Goal: Task Accomplishment & Management: Complete application form

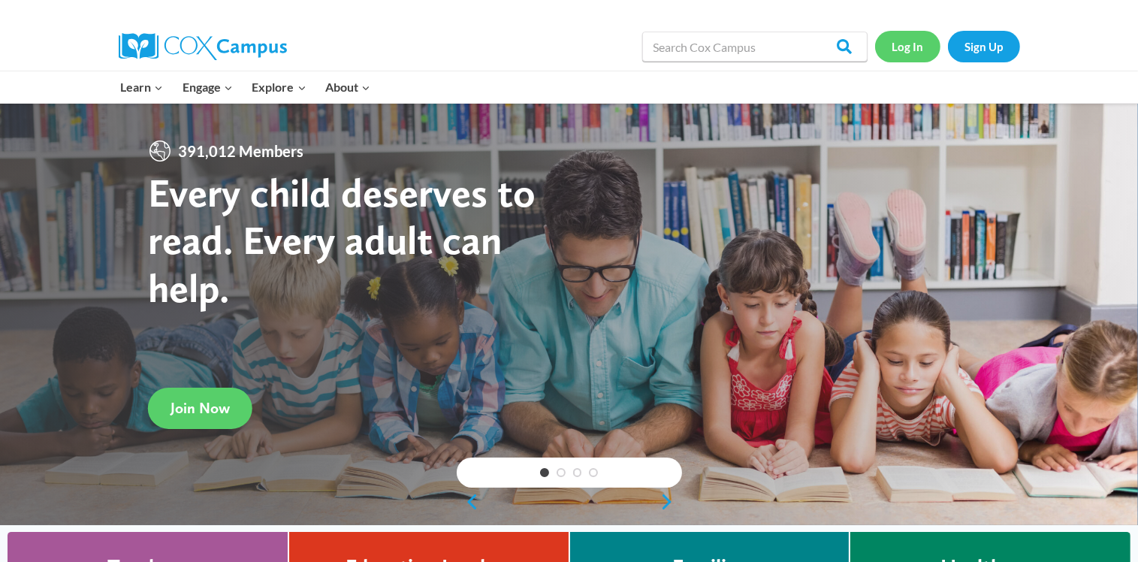
drag, startPoint x: 0, startPoint y: 0, endPoint x: 915, endPoint y: 47, distance: 915.8
click at [915, 47] on link "Log In" at bounding box center [907, 46] width 65 height 31
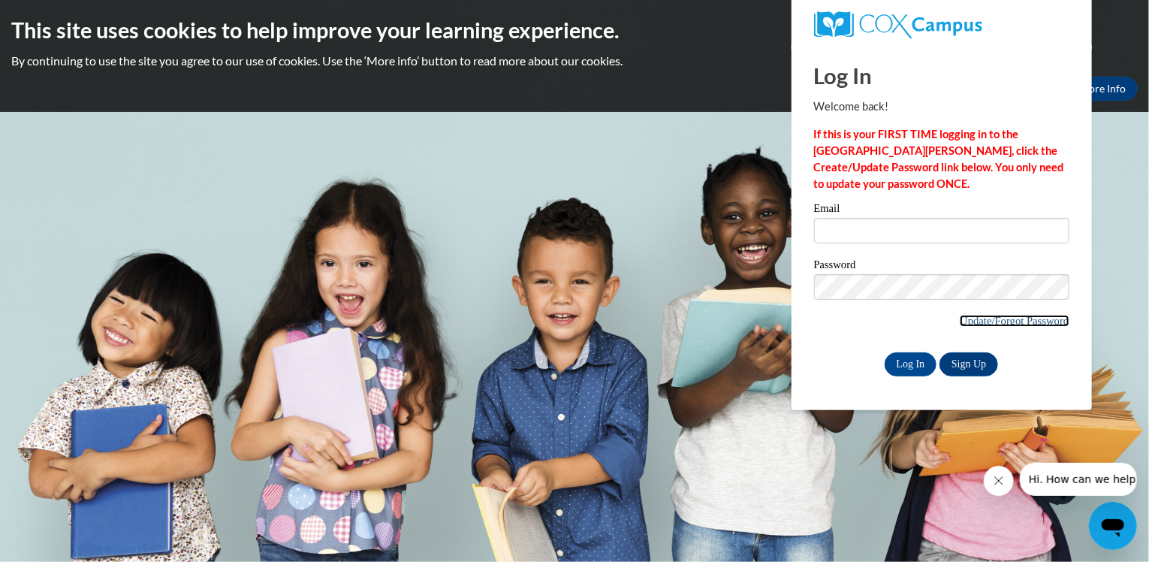
click at [1021, 322] on link "Update/Forgot Password" at bounding box center [1014, 321] width 109 height 12
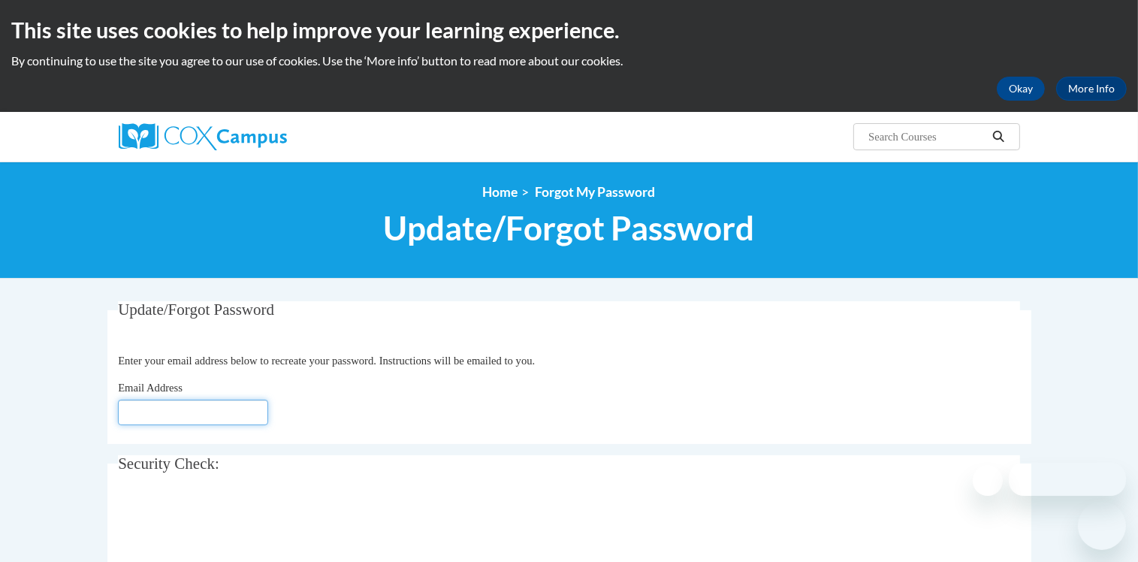
click at [198, 403] on input "Email Address" at bounding box center [193, 413] width 150 height 26
type input "Micahsplayhouse@bellsouth.net"
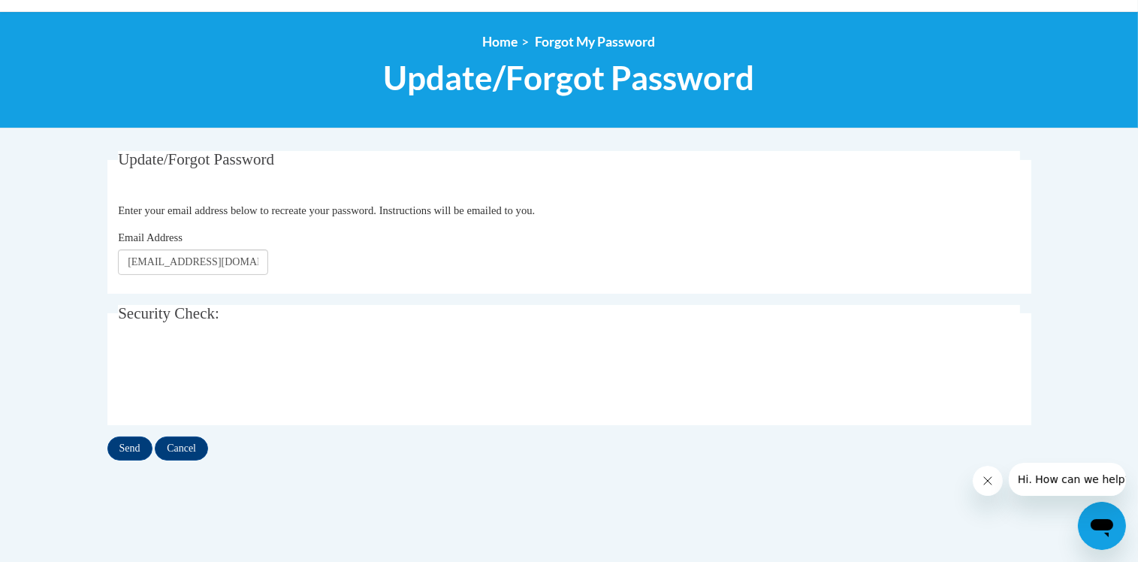
scroll to position [180, 0]
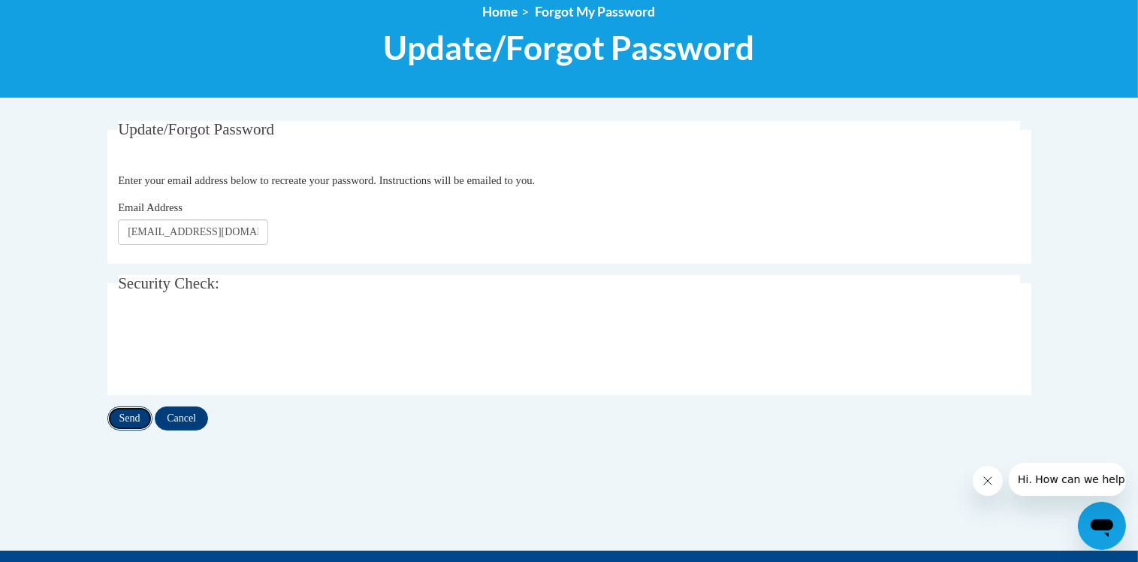
click at [127, 414] on input "Send" at bounding box center [129, 418] width 45 height 24
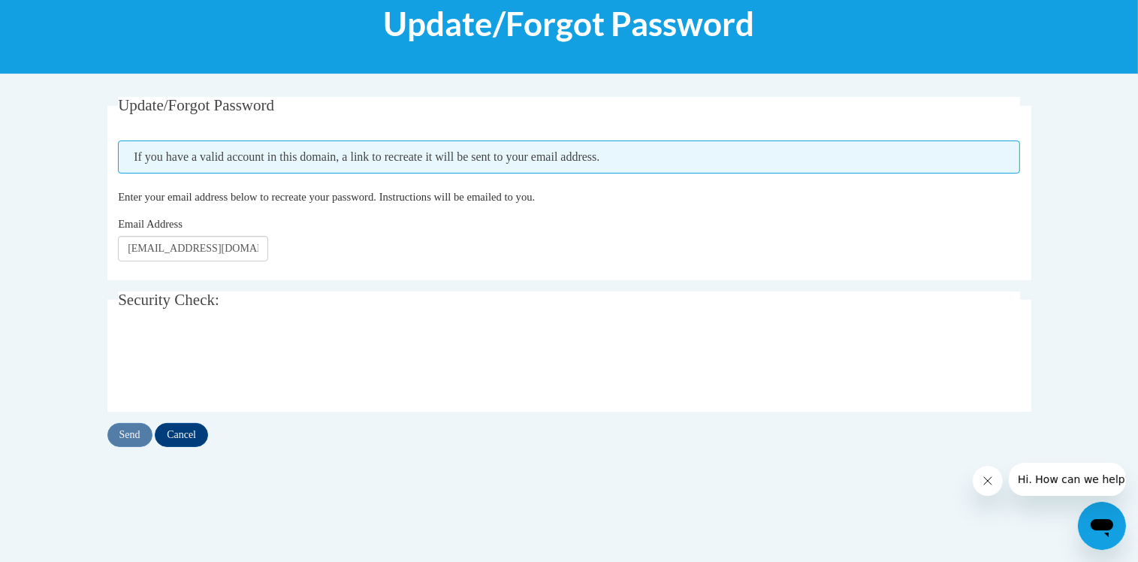
scroll to position [210, 0]
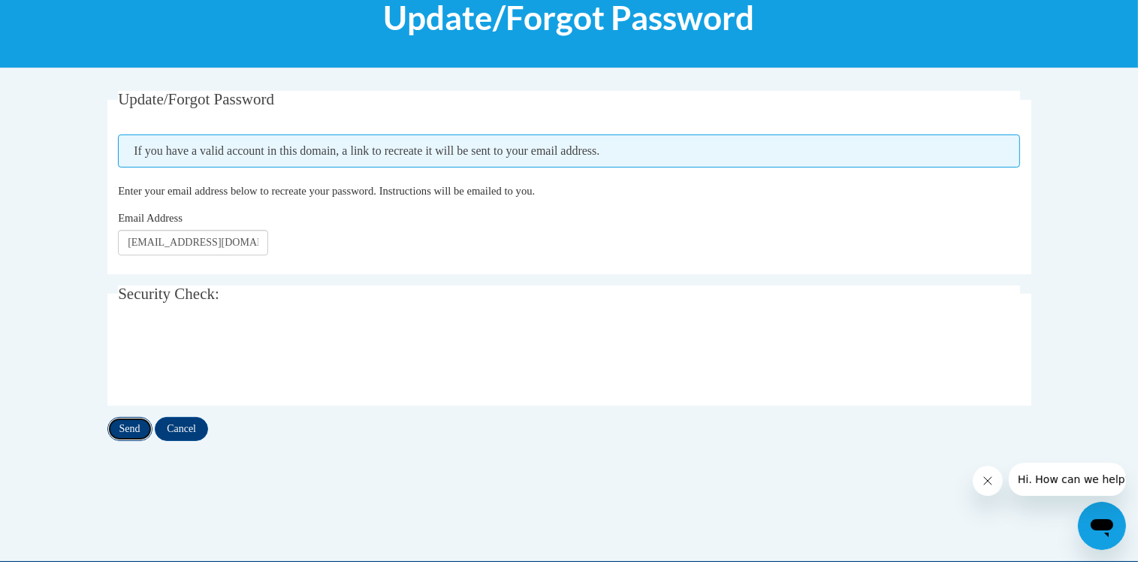
click at [134, 423] on input "Send" at bounding box center [129, 429] width 45 height 24
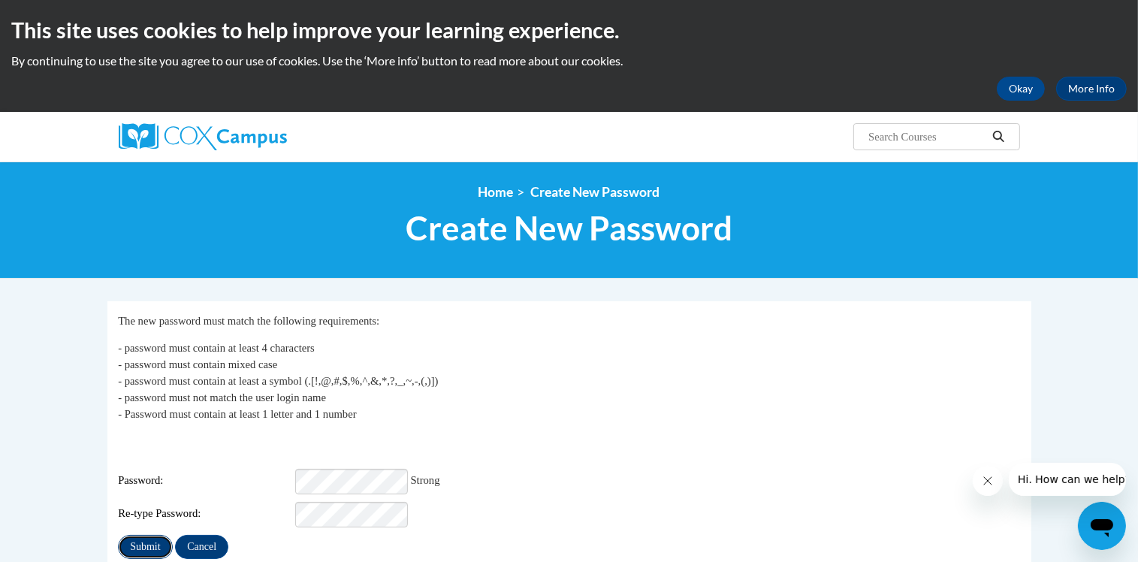
click at [149, 535] on input "Submit" at bounding box center [145, 547] width 54 height 24
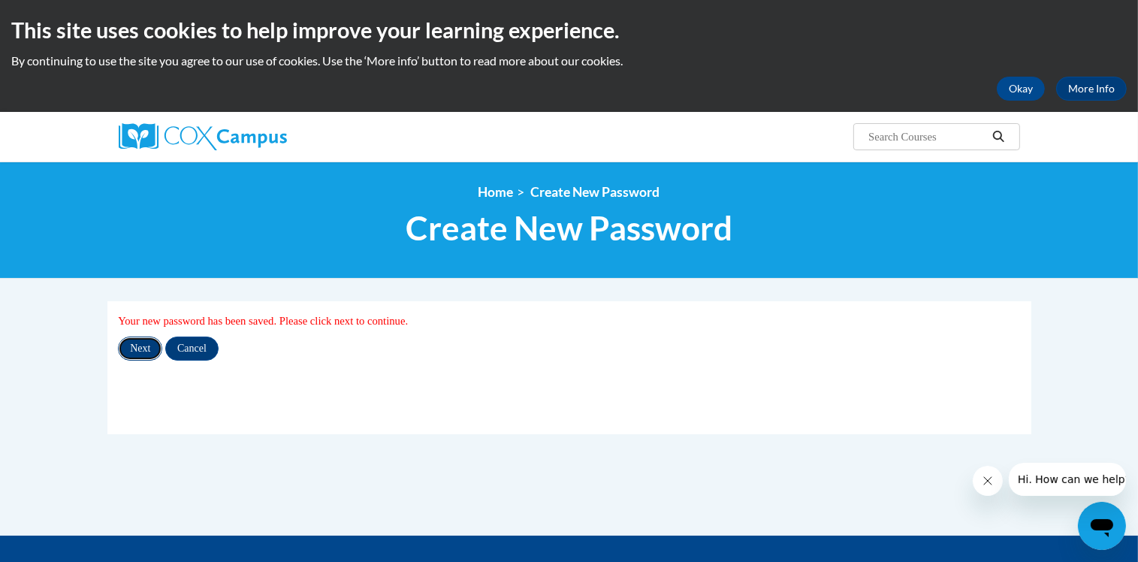
click at [144, 354] on input "Next" at bounding box center [140, 348] width 44 height 24
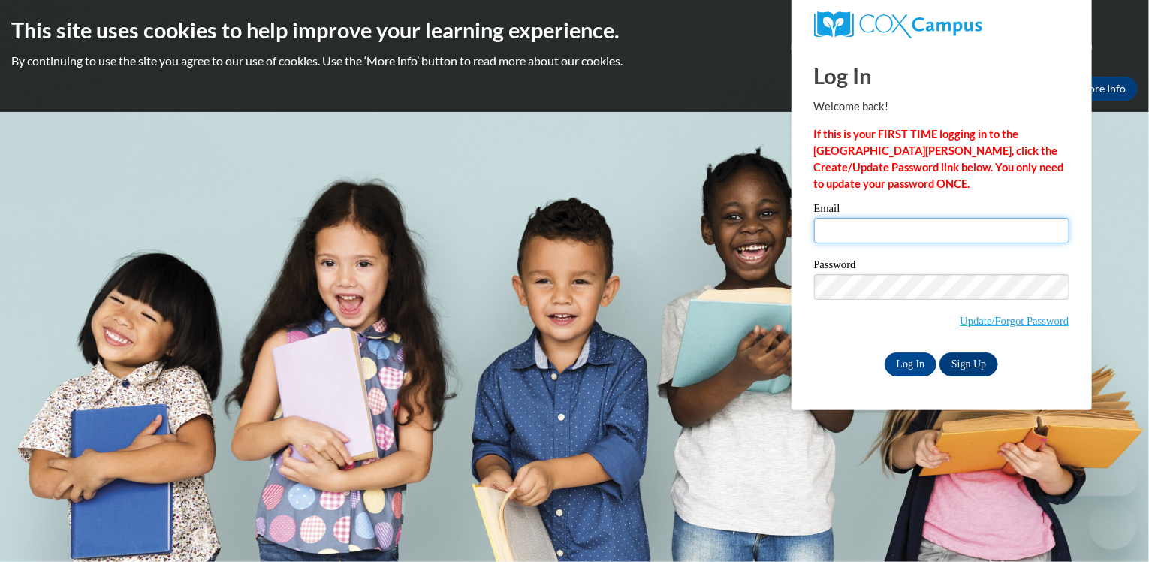
drag, startPoint x: 0, startPoint y: 0, endPoint x: 897, endPoint y: 225, distance: 924.3
click at [897, 225] on input "Email" at bounding box center [941, 231] width 255 height 26
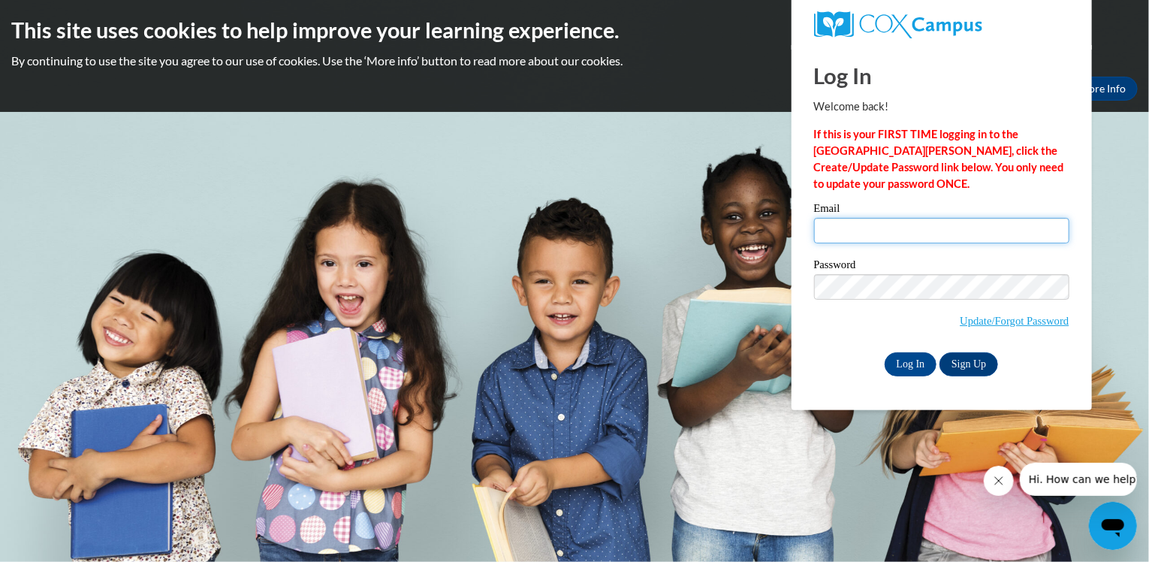
type input "Micahsplayhouse@bellsouth.net"
click at [912, 364] on input "Log In" at bounding box center [911, 364] width 53 height 24
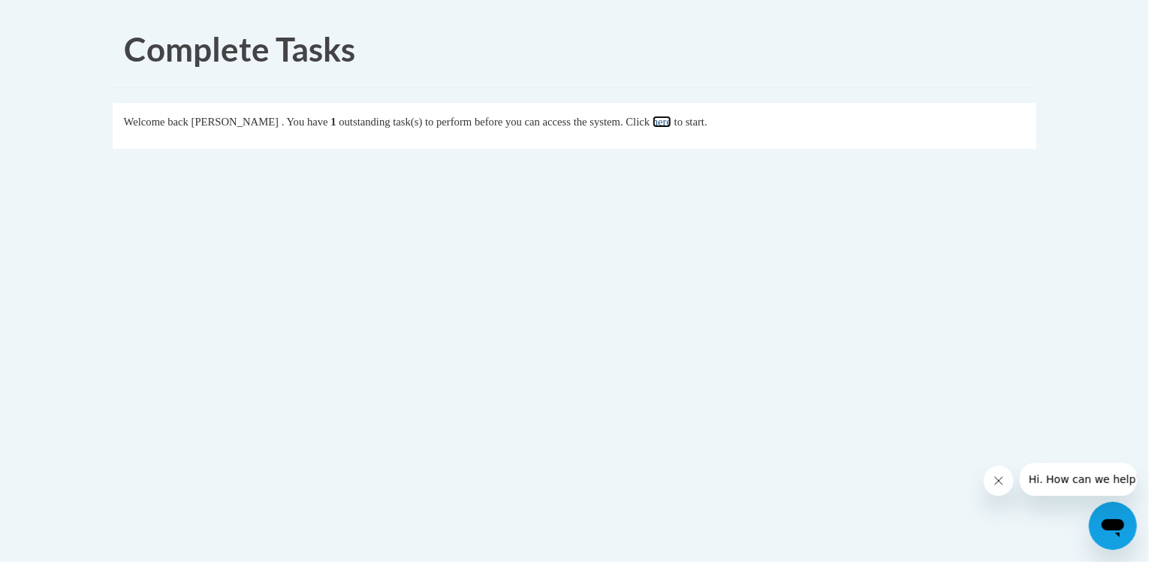
click at [667, 123] on link "here" at bounding box center [662, 122] width 19 height 12
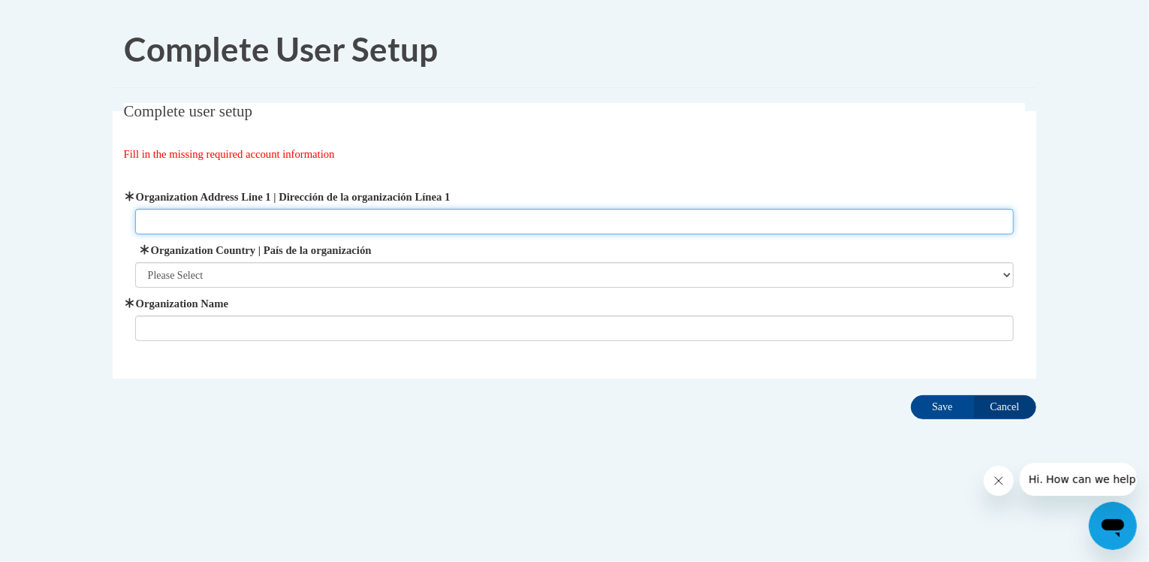
click at [251, 226] on input "Organization Address Line 1 | Dirección de la organización Línea 1" at bounding box center [574, 222] width 879 height 26
type input "1232 Hwy 19 South, Dublin, Ga. 31021"
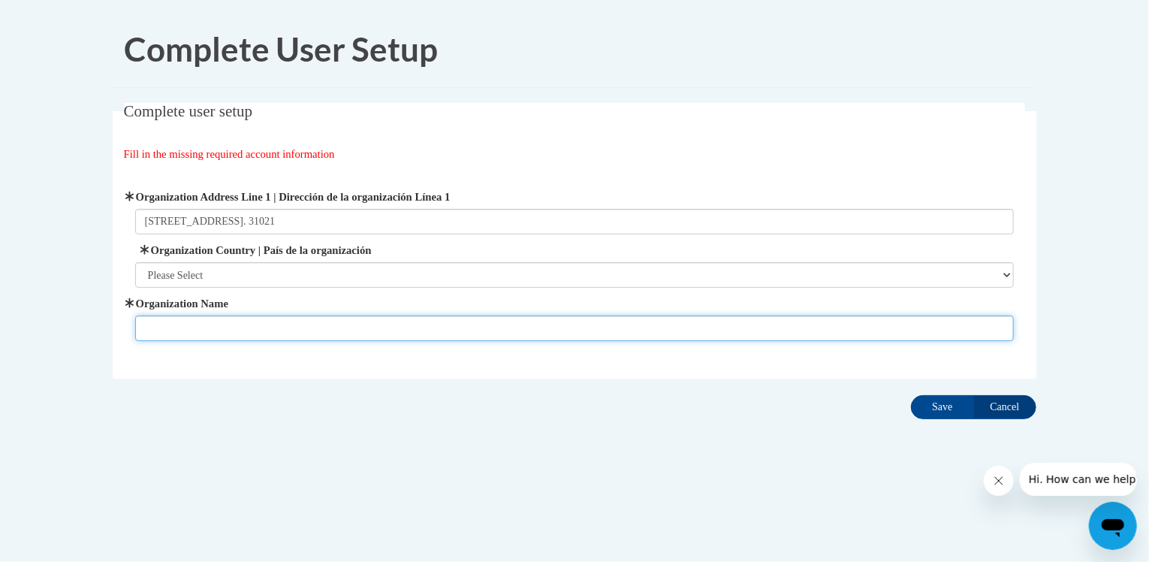
type input "Micah's Playhouse, Inc."
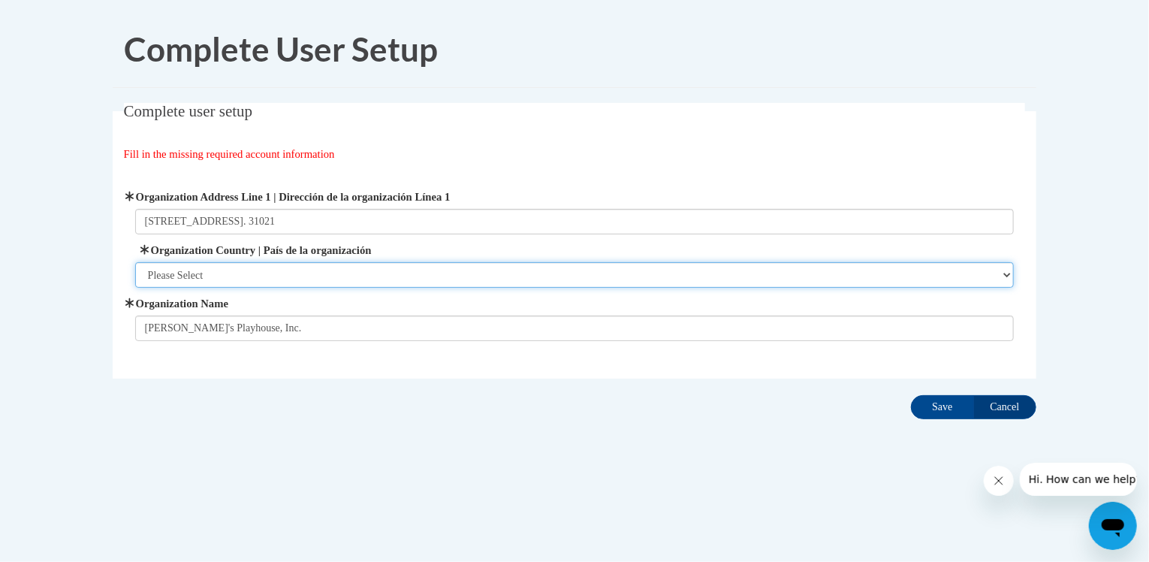
click at [245, 274] on select "Please Select United States | Estados Unidos Outside of the United States | Fue…" at bounding box center [574, 275] width 879 height 26
select select "ad49bcad-a171-4b2e-b99c-48b446064914"
click at [135, 262] on select "Please Select United States | Estados Unidos Outside of the United States | Fue…" at bounding box center [574, 275] width 879 height 26
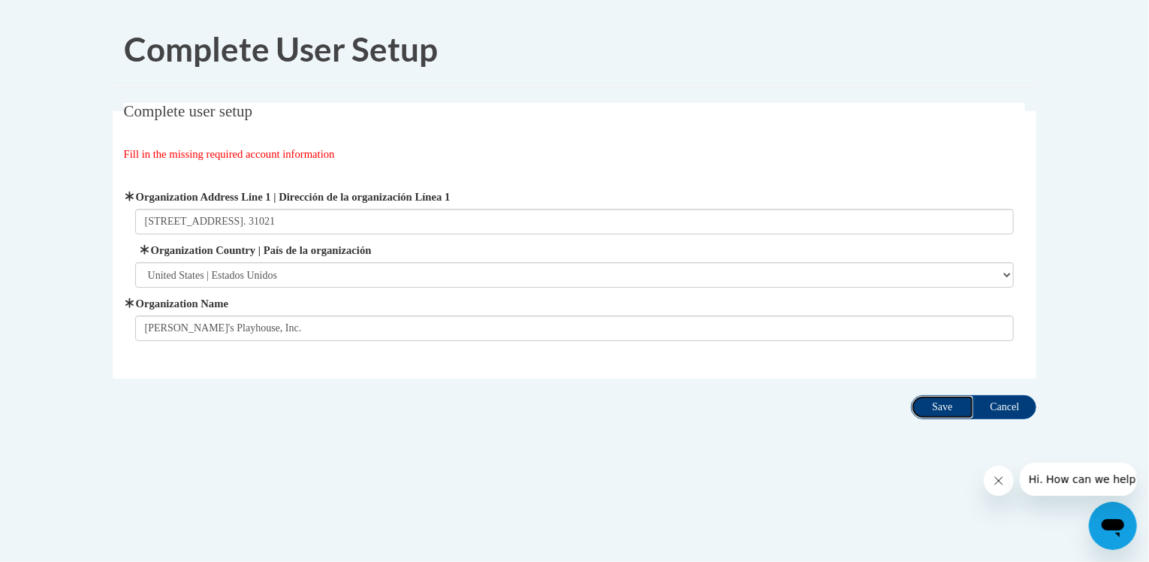
click at [945, 407] on input "Save" at bounding box center [942, 407] width 63 height 24
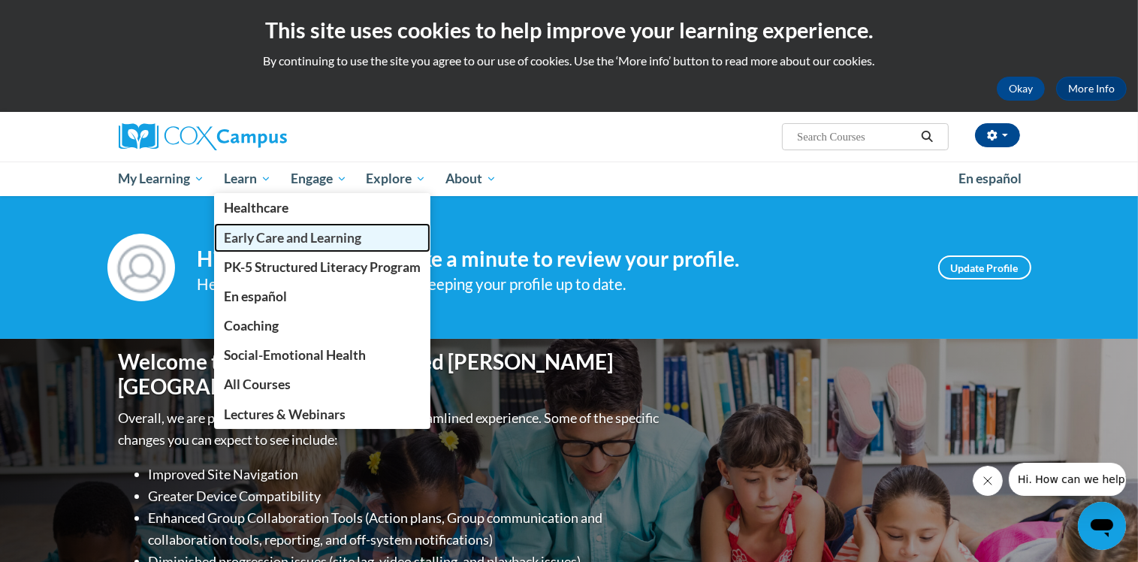
click at [266, 246] on link "Early Care and Learning" at bounding box center [322, 237] width 216 height 29
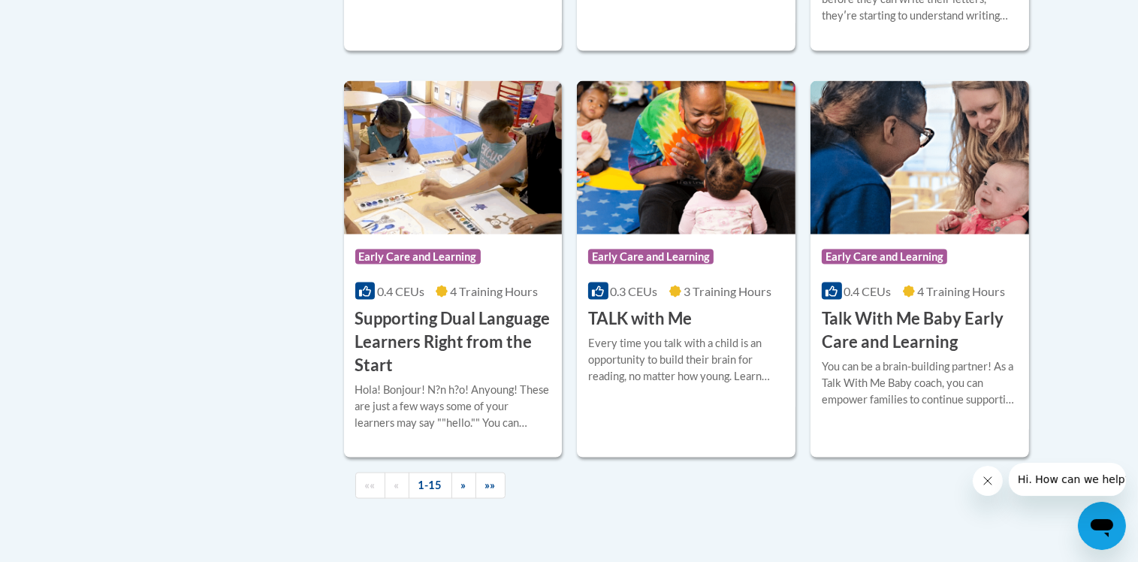
scroll to position [2163, 0]
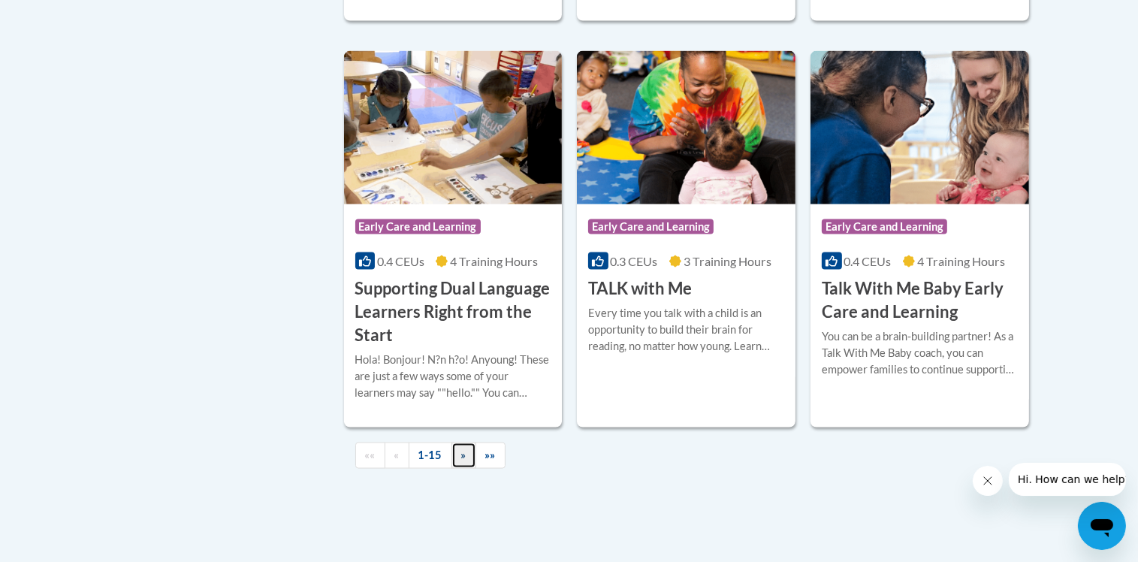
click at [463, 461] on span "»" at bounding box center [463, 454] width 5 height 13
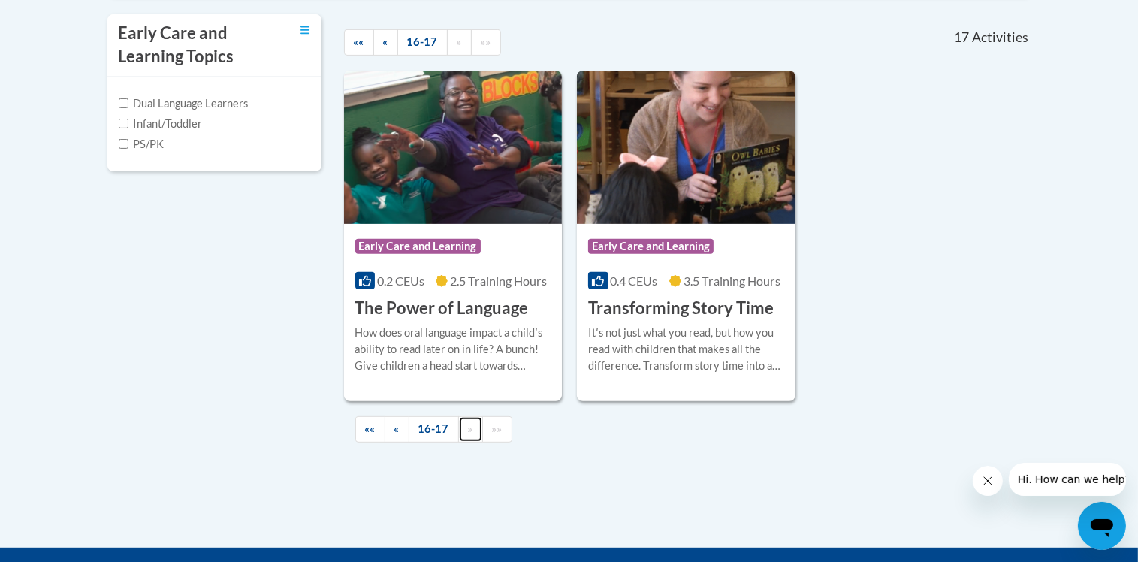
scroll to position [509, 0]
